Goal: Check status: Check status

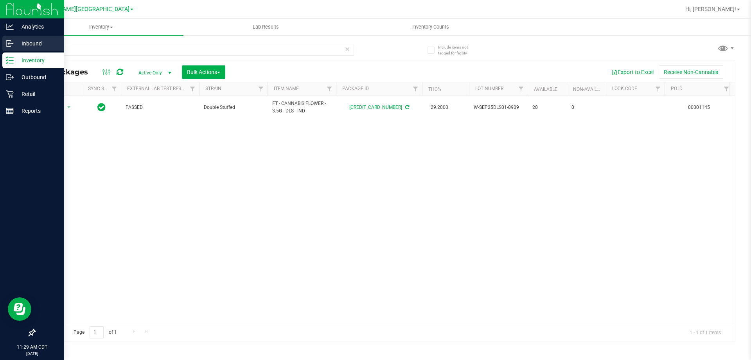
click at [7, 43] on icon at bounding box center [10, 44] width 8 height 8
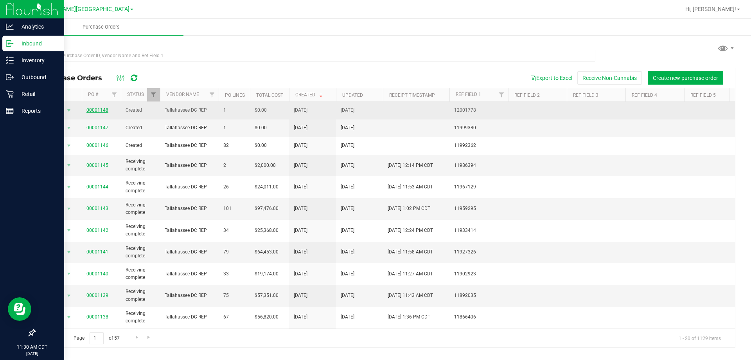
click at [93, 112] on link "00001148" at bounding box center [97, 109] width 22 height 5
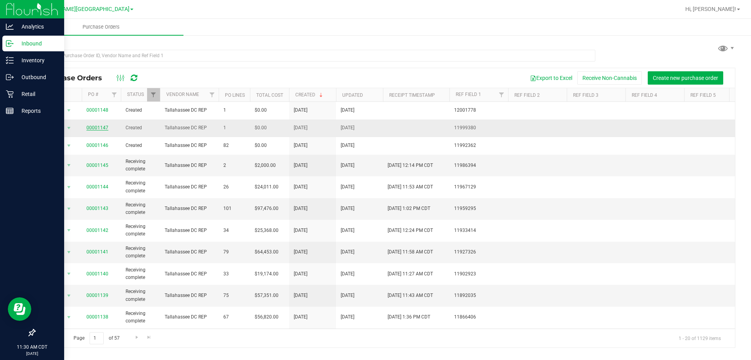
click at [99, 126] on link "00001147" at bounding box center [97, 127] width 22 height 5
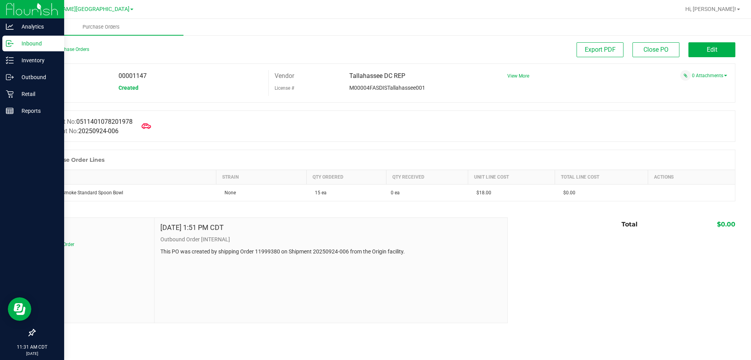
click at [27, 42] on p "Inbound" at bounding box center [37, 43] width 47 height 9
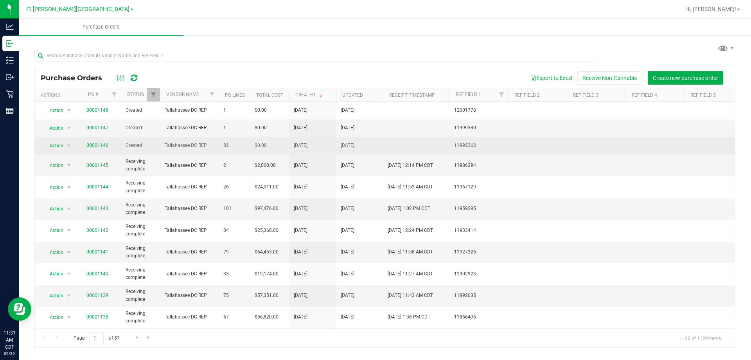
click at [100, 145] on link "00001146" at bounding box center [97, 144] width 22 height 5
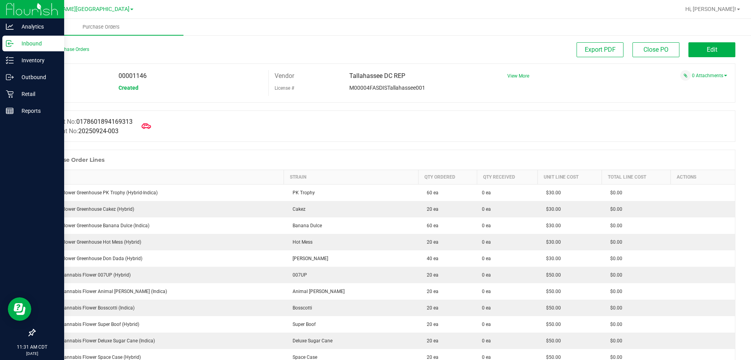
click at [15, 42] on p "Inbound" at bounding box center [37, 43] width 47 height 9
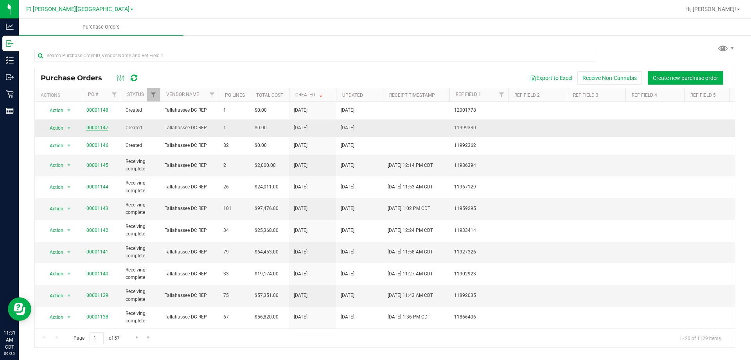
click at [99, 129] on link "00001147" at bounding box center [97, 127] width 22 height 5
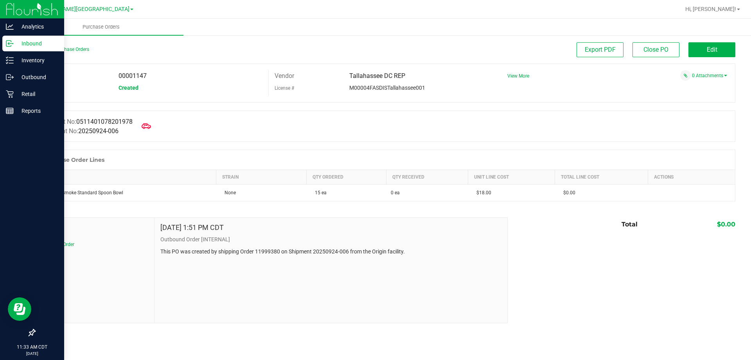
click at [25, 42] on p "Inbound" at bounding box center [37, 43] width 47 height 9
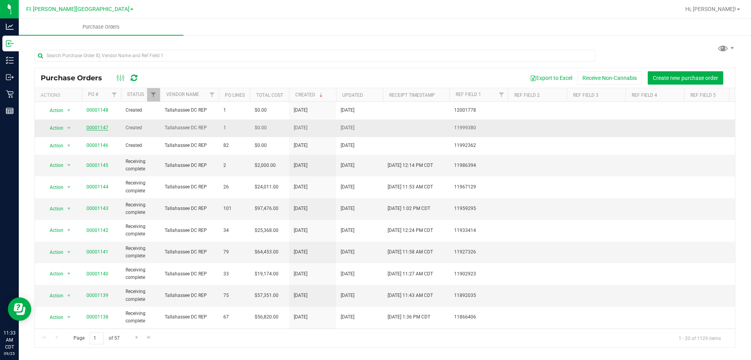
click at [99, 127] on link "00001147" at bounding box center [97, 127] width 22 height 5
